Goal: Task Accomplishment & Management: Use online tool/utility

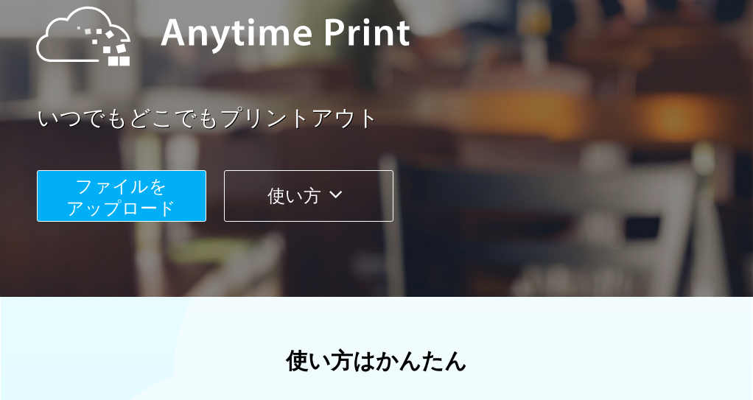
scroll to position [220, 0]
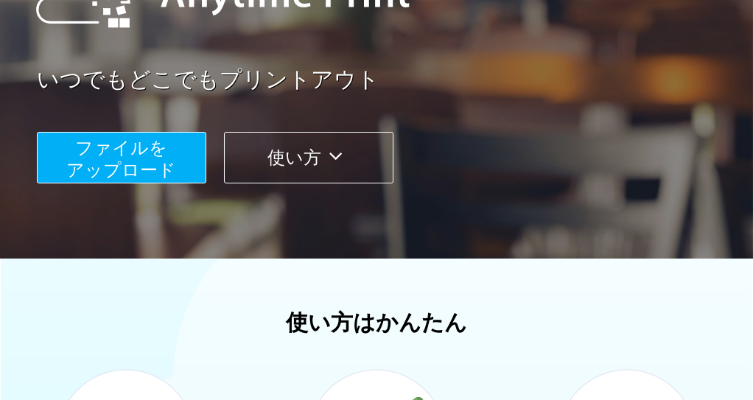
click at [150, 157] on span "ファイルを ​​アップロード" at bounding box center [122, 159] width 110 height 42
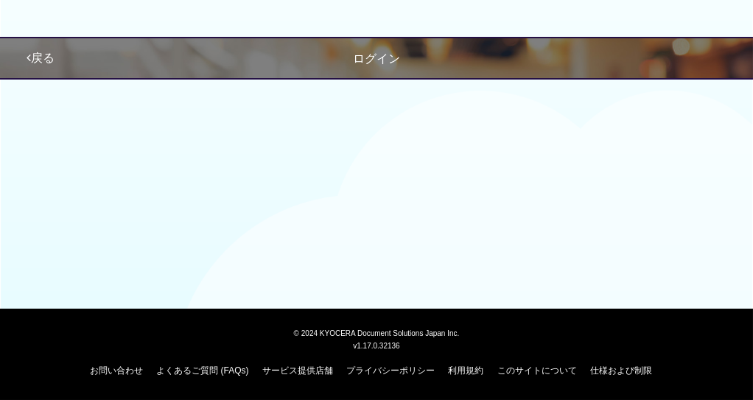
scroll to position [199, 0]
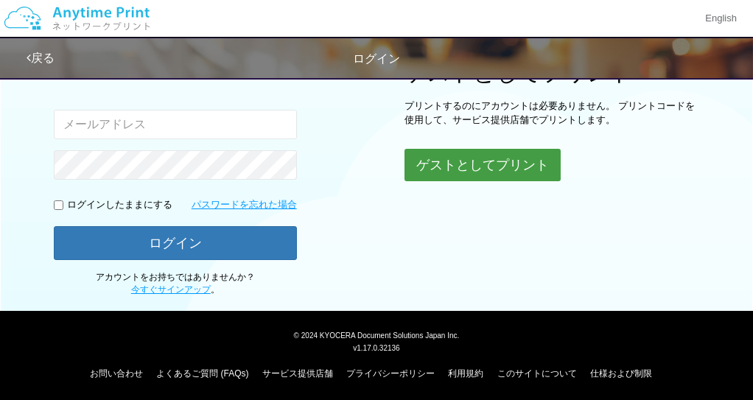
click at [455, 162] on button "ゲストとしてプリント" at bounding box center [482, 165] width 156 height 32
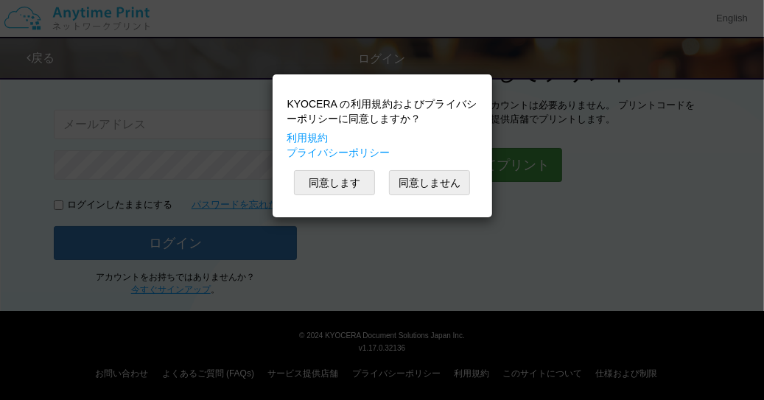
click at [455, 162] on div "KYOCERA の利用規約およびプライバシーポリシーに同意しますか？ 利用規約 プライバシーポリシー 同意します 同意しません" at bounding box center [382, 146] width 205 height 128
click at [348, 181] on button "同意します" at bounding box center [334, 182] width 81 height 25
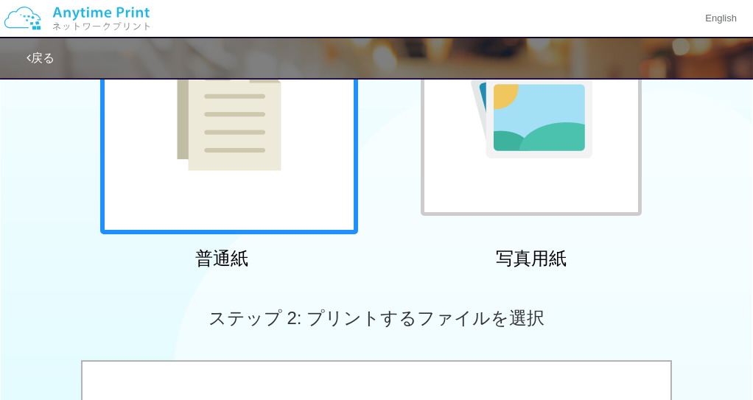
scroll to position [52, 0]
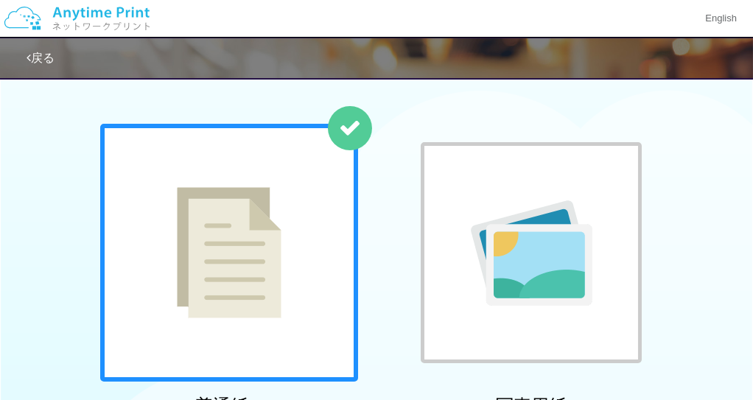
click at [263, 210] on img at bounding box center [229, 252] width 105 height 131
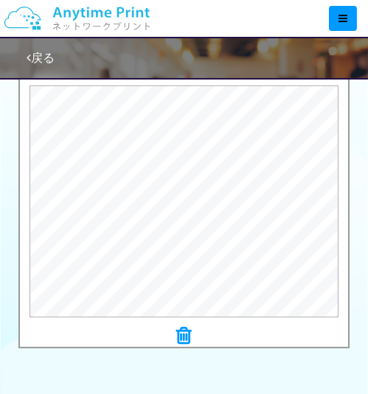
scroll to position [569, 0]
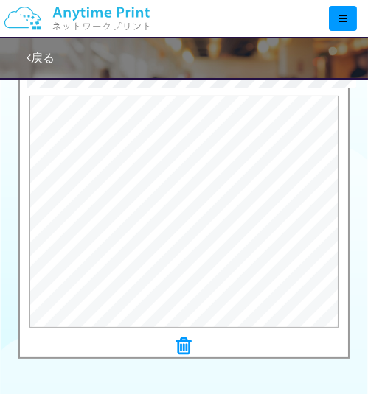
click at [180, 342] on icon at bounding box center [184, 346] width 15 height 19
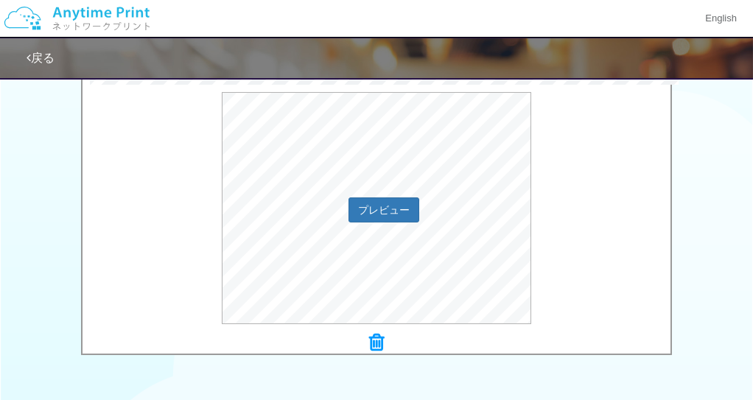
scroll to position [663, 0]
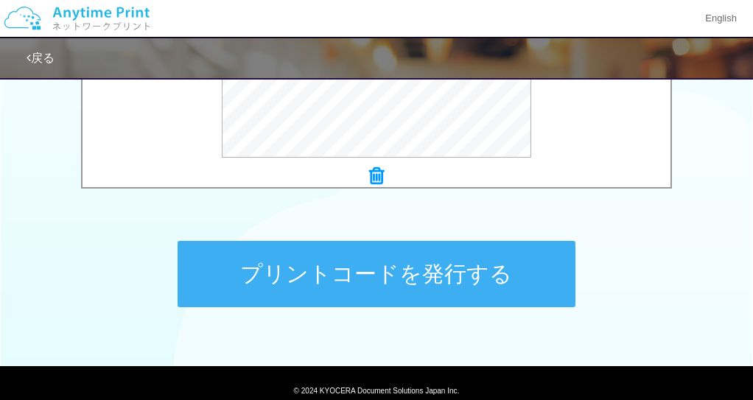
click at [335, 270] on button "プリントコードを発行する" at bounding box center [377, 274] width 398 height 66
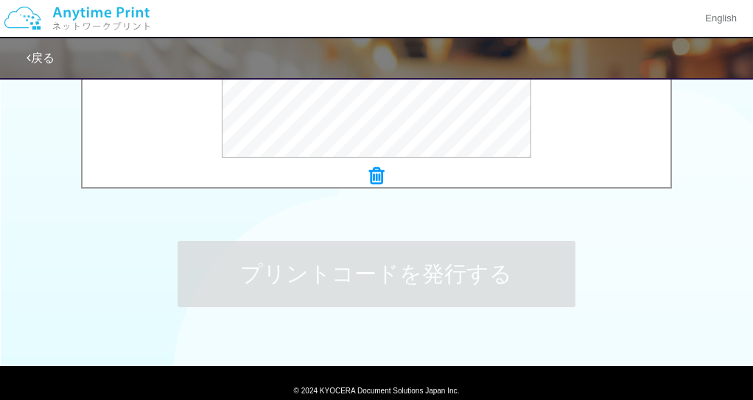
scroll to position [0, 0]
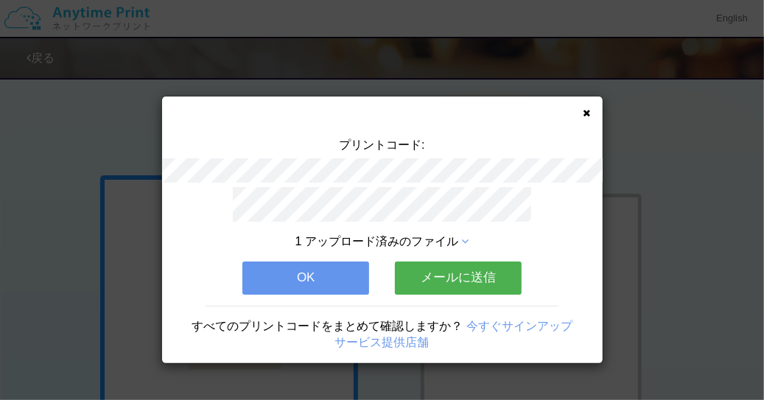
click at [310, 272] on button "OK" at bounding box center [305, 278] width 127 height 32
